Goal: Information Seeking & Learning: Learn about a topic

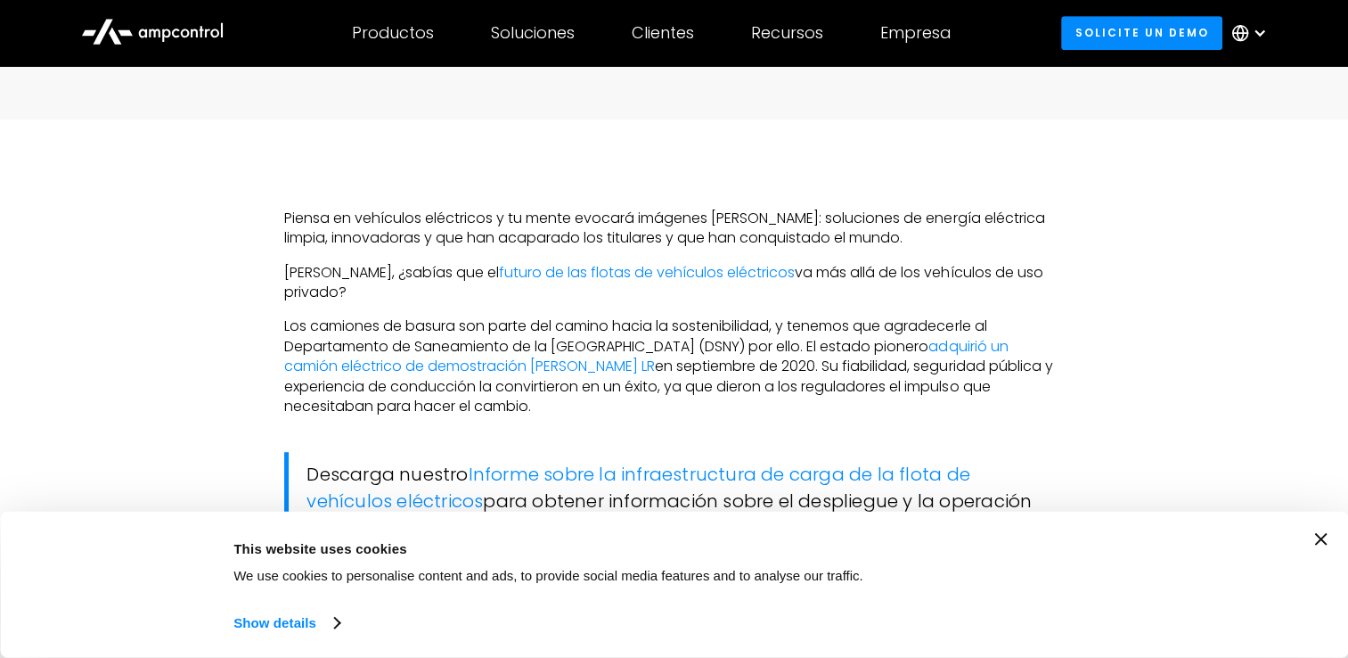
scroll to position [980, 0]
click at [1327, 535] on icon "Close banner" at bounding box center [1320, 539] width 12 height 12
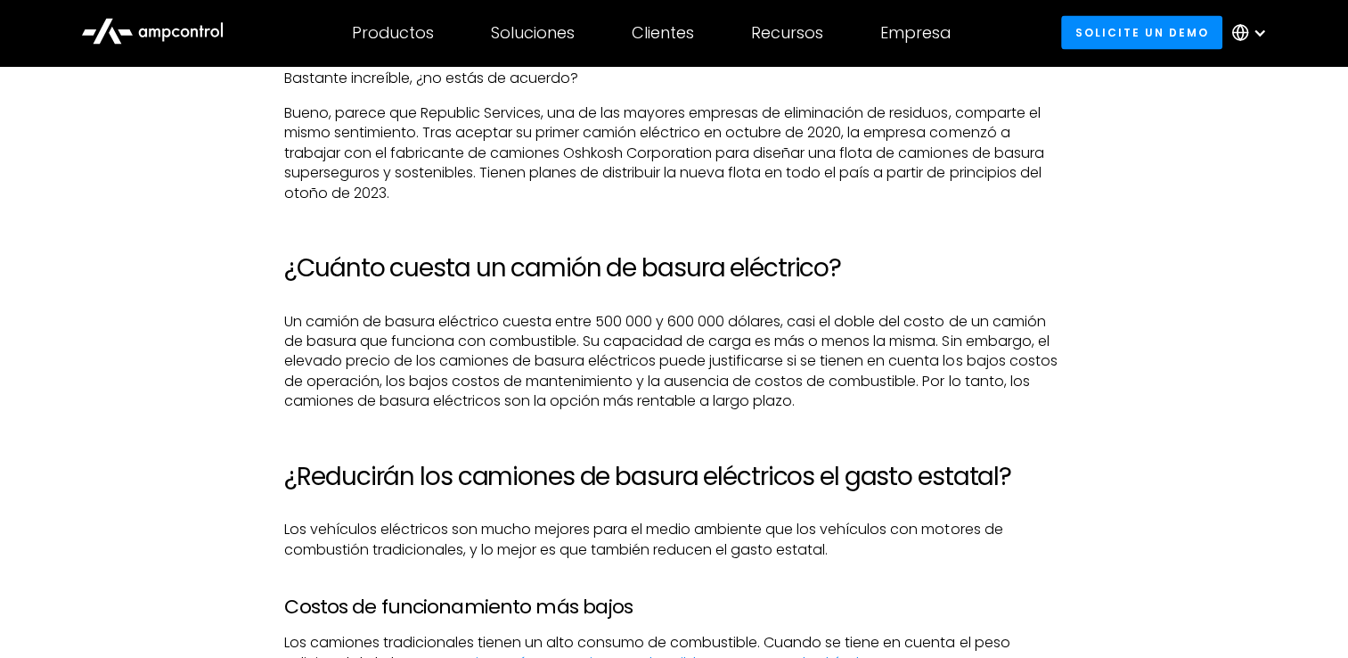
scroll to position [3386, 0]
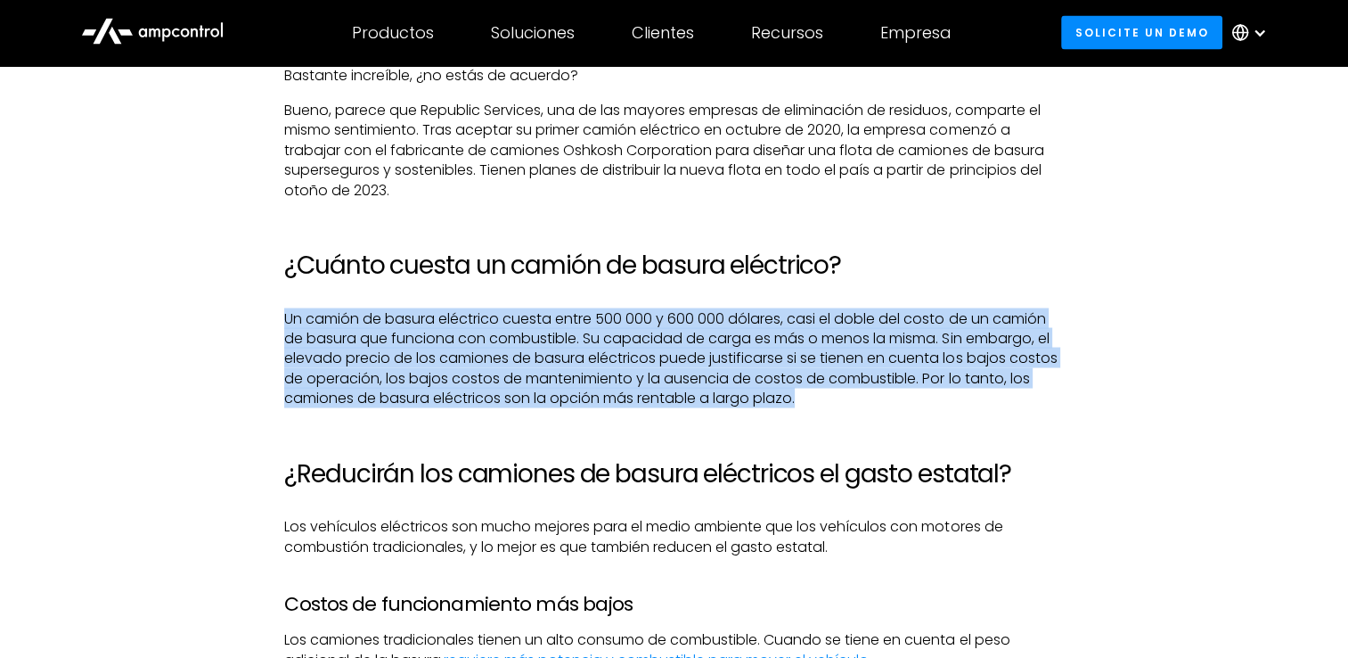
drag, startPoint x: 279, startPoint y: 319, endPoint x: 844, endPoint y: 400, distance: 570.7
click at [841, 406] on p "Un camión de basura eléctrico cuesta entre 500 000 y 600 000 dólares, casi el d…" at bounding box center [673, 359] width 779 height 100
click at [834, 406] on p "Un camión de basura eléctrico cuesta entre 500 000 y 600 000 dólares, casi el d…" at bounding box center [673, 359] width 779 height 100
drag, startPoint x: 831, startPoint y: 406, endPoint x: 274, endPoint y: 317, distance: 564.9
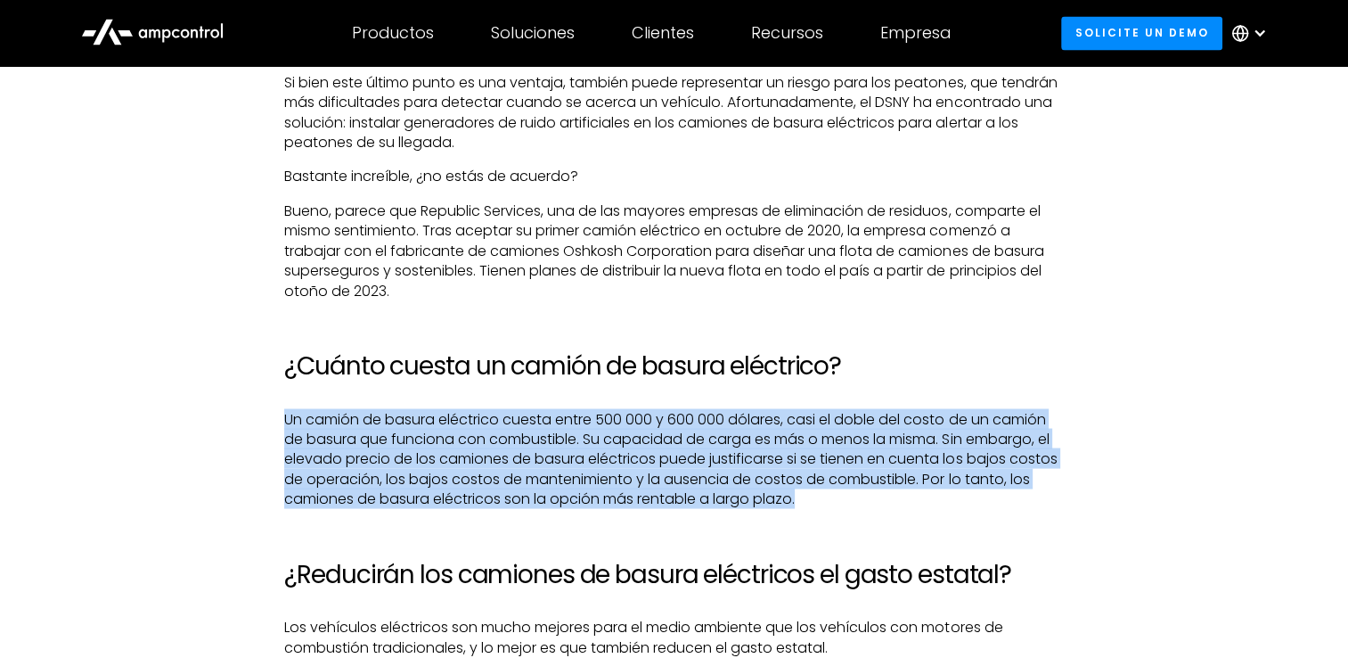
scroll to position [3297, 0]
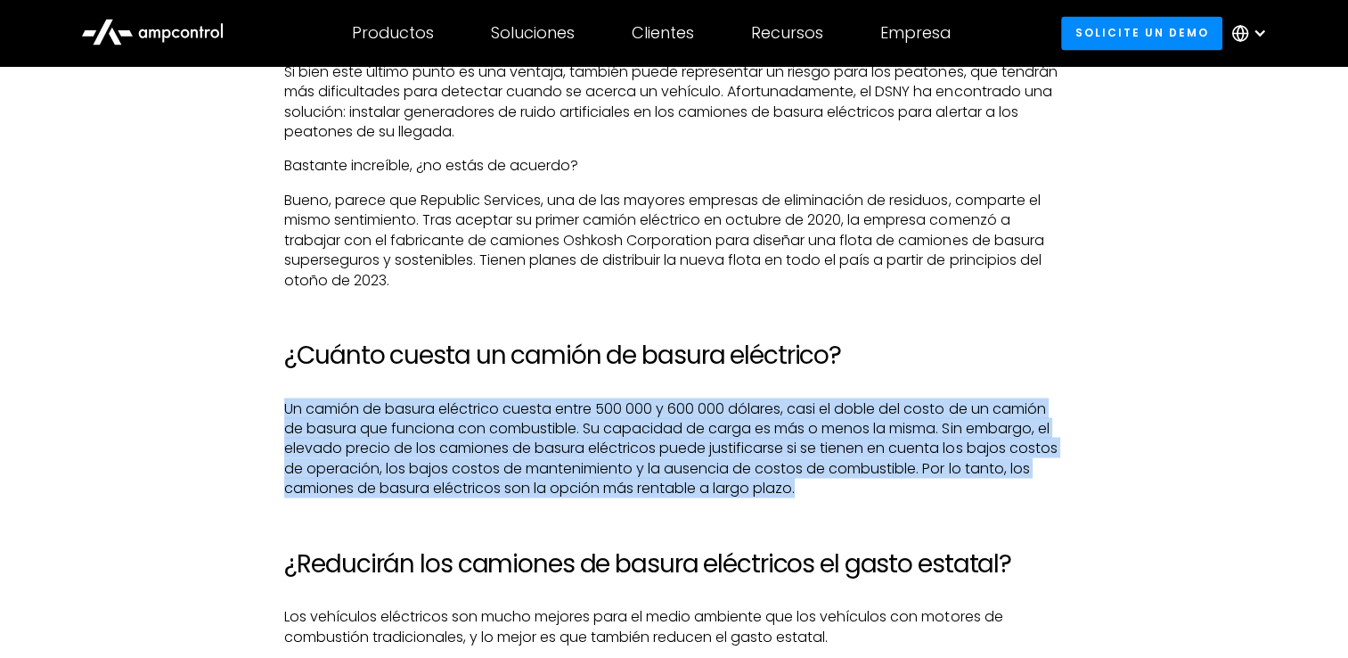
click at [514, 421] on p "Un camión de basura eléctrico cuesta entre 500 000 y 600 000 dólares, casi el d…" at bounding box center [673, 448] width 779 height 100
click at [581, 415] on p "Un camión de basura eléctrico cuesta entre 500 000 y 600 000 dólares, casi el d…" at bounding box center [673, 448] width 779 height 100
click at [636, 417] on p "Un camión de basura eléctrico cuesta entre 500 000 y 600 000 dólares, casi el d…" at bounding box center [673, 448] width 779 height 100
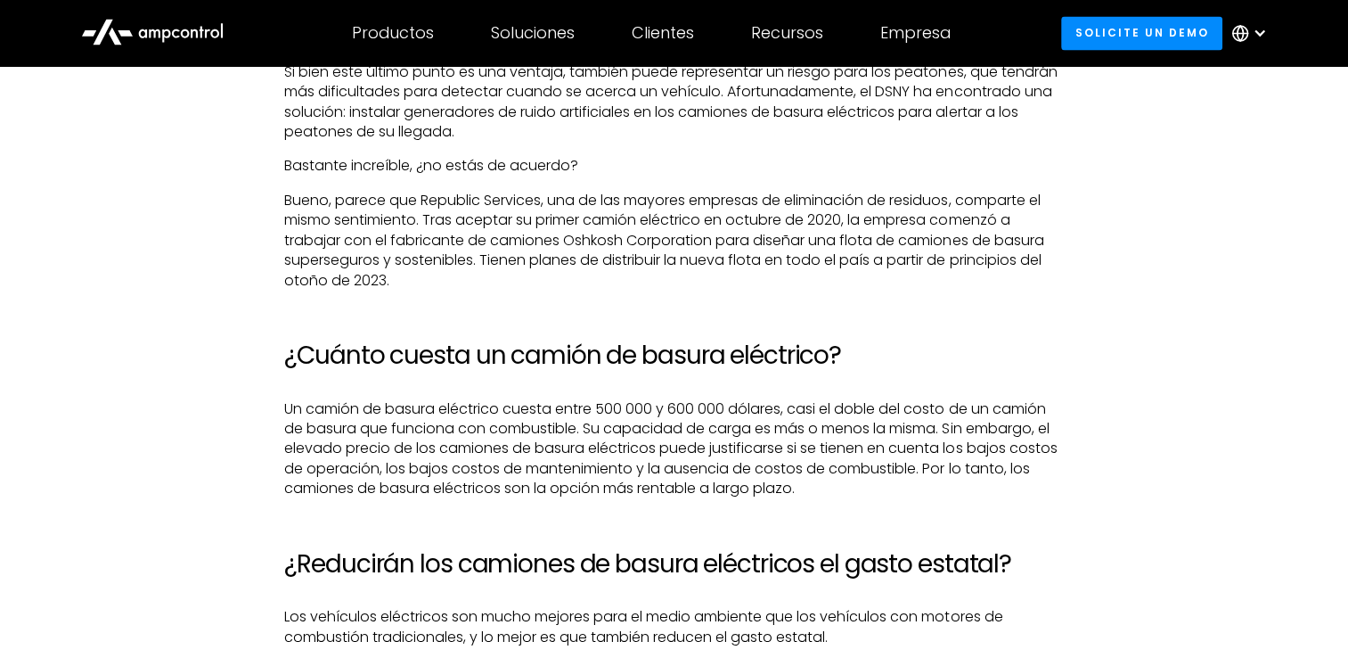
click at [805, 426] on p "Un camión de basura eléctrico cuesta entre 500 000 y 600 000 dólares, casi el d…" at bounding box center [673, 448] width 779 height 100
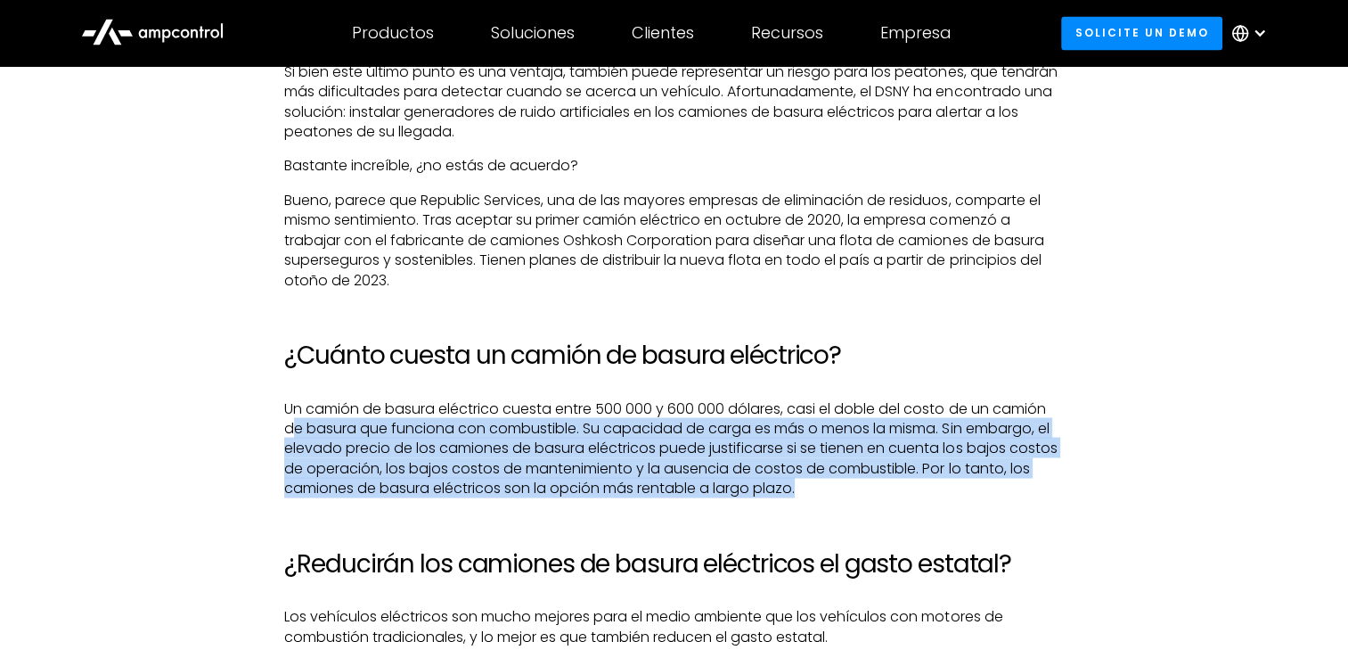
drag, startPoint x: 292, startPoint y: 429, endPoint x: 1082, endPoint y: 490, distance: 791.8
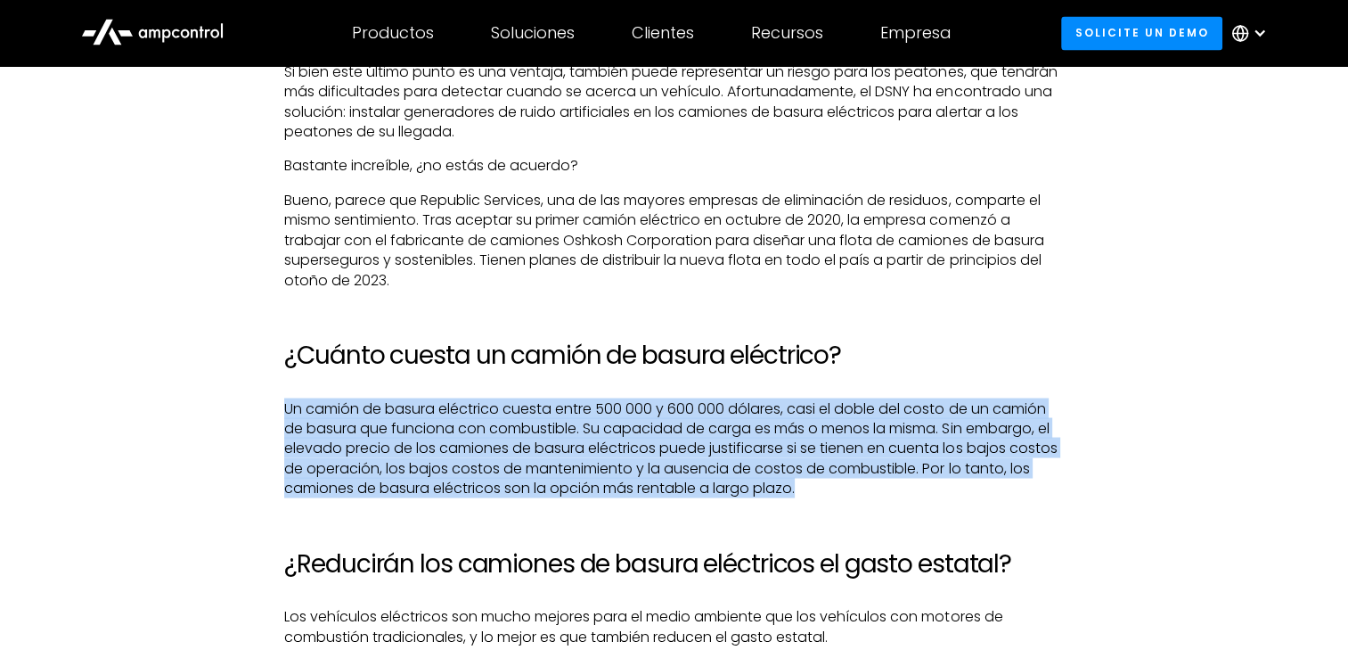
drag, startPoint x: 825, startPoint y: 493, endPoint x: 221, endPoint y: 389, distance: 612.9
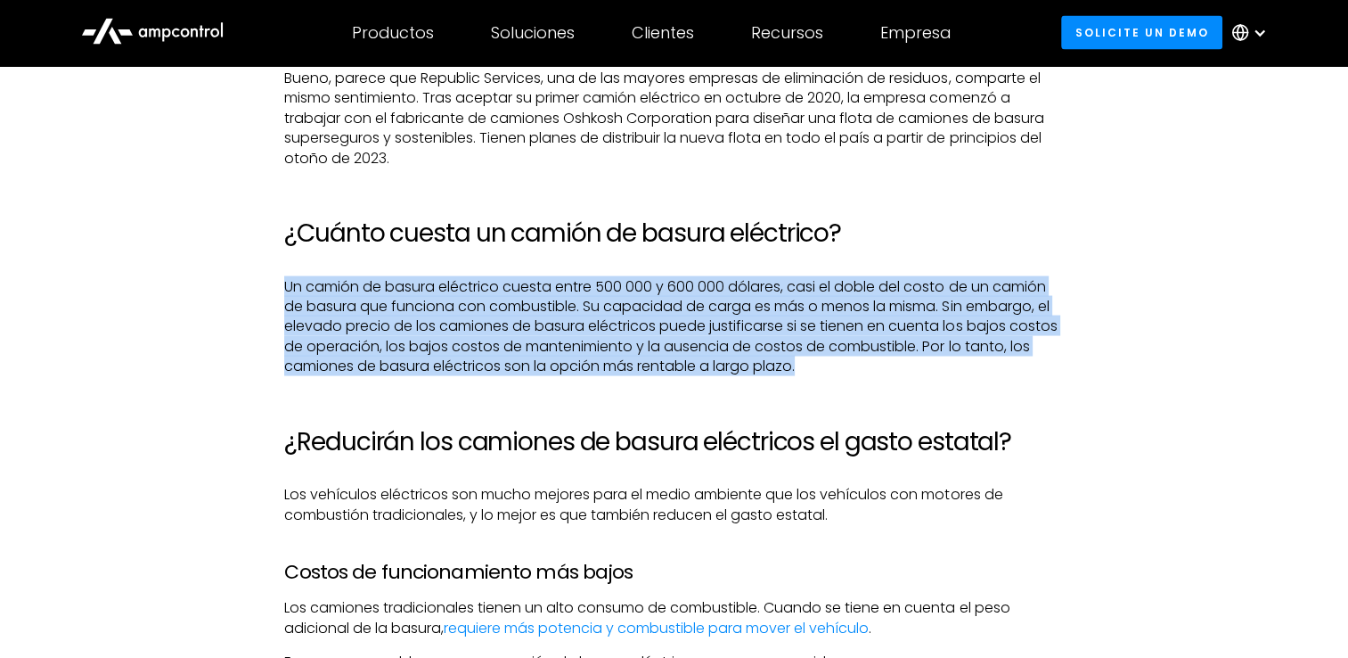
scroll to position [3564, 0]
